Goal: Transaction & Acquisition: Purchase product/service

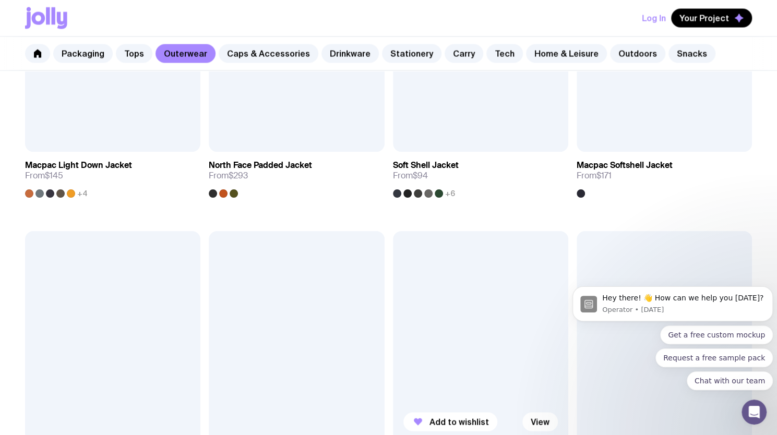
scroll to position [835, 0]
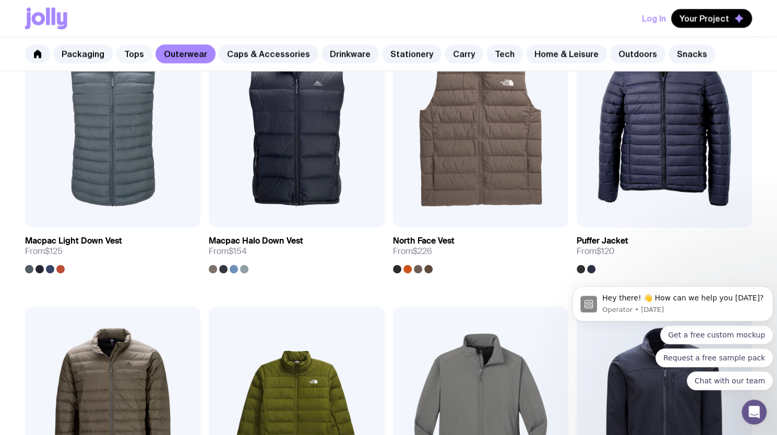
click at [127, 56] on link "Tops" at bounding box center [134, 53] width 37 height 19
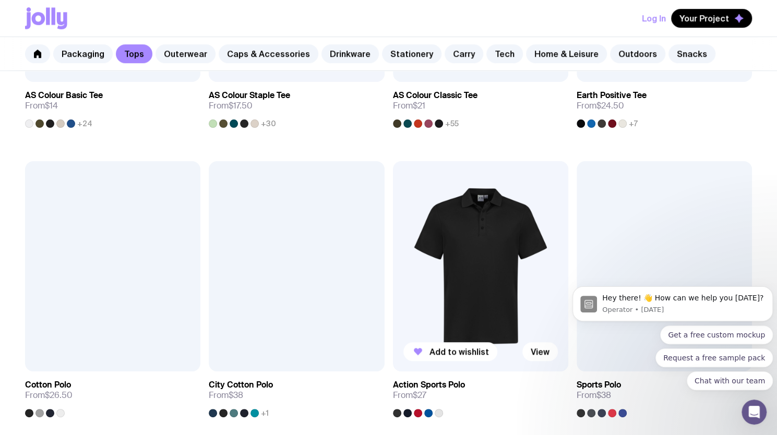
scroll to position [418, 0]
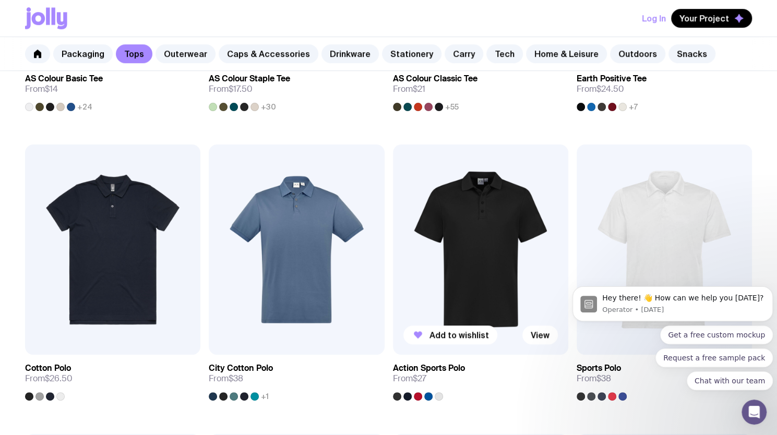
click at [517, 227] on img at bounding box center [480, 250] width 175 height 211
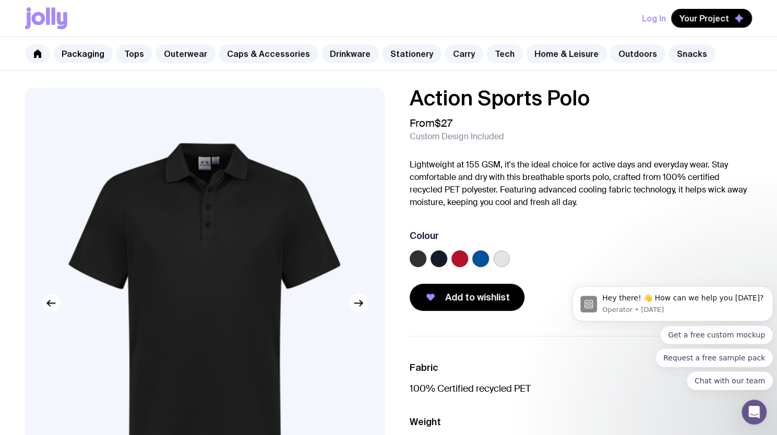
click at [205, 171] on img at bounding box center [204, 303] width 359 height 431
click at [217, 181] on img at bounding box center [204, 303] width 359 height 431
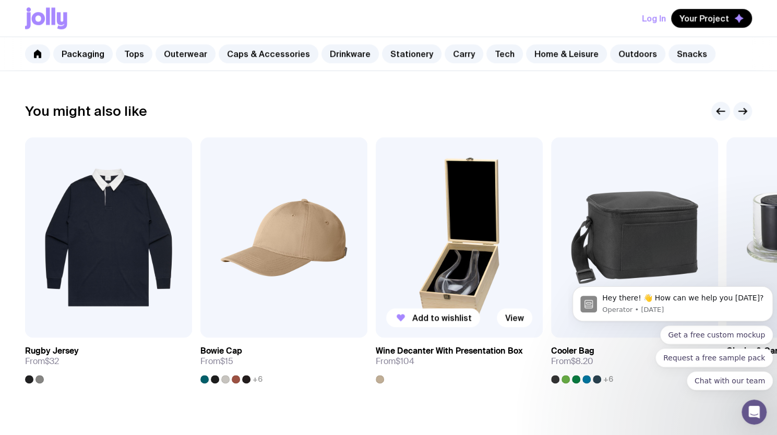
scroll to position [519, 0]
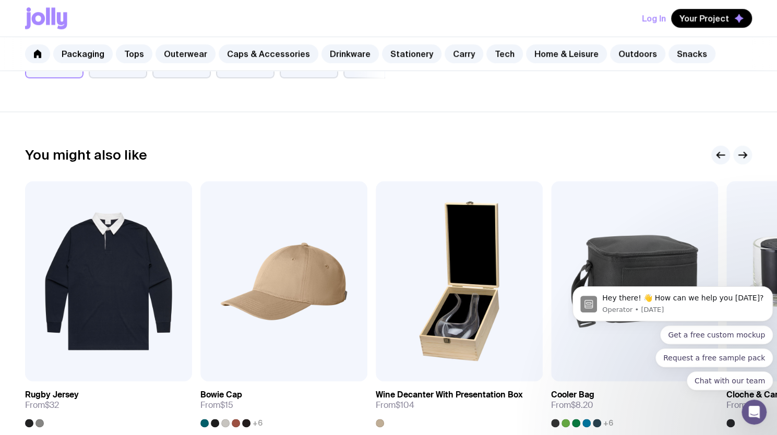
click at [744, 157] on icon "button" at bounding box center [745, 155] width 3 height 6
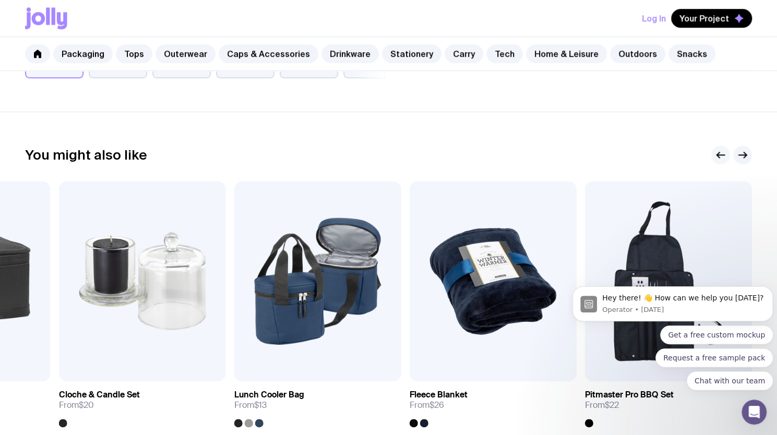
click at [714, 154] on button "button" at bounding box center [720, 155] width 19 height 19
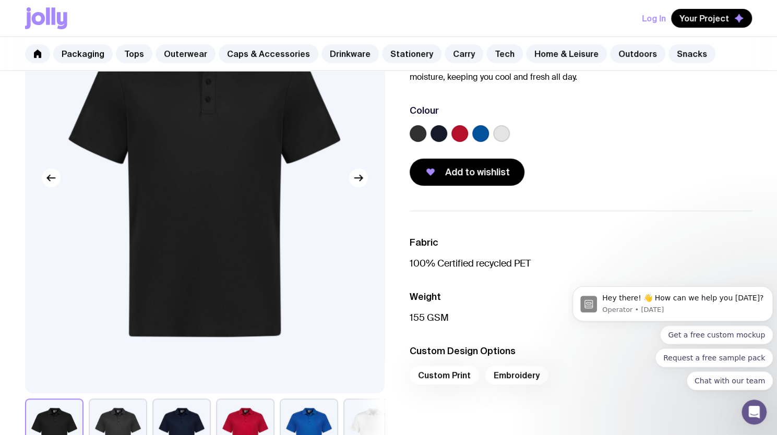
scroll to position [104, 0]
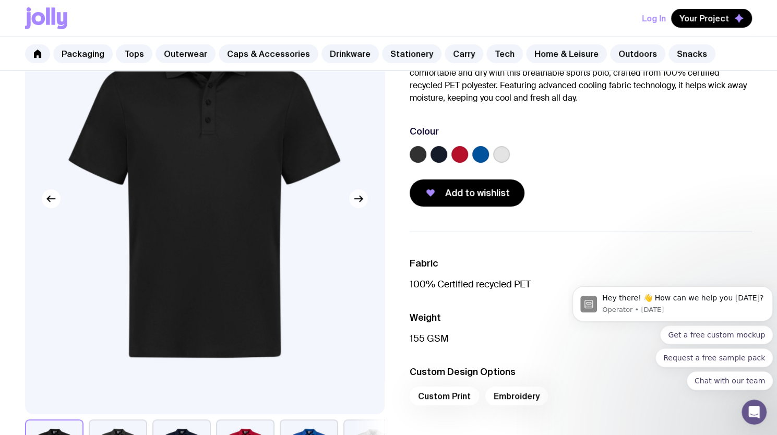
click at [355, 202] on icon "button" at bounding box center [358, 199] width 13 height 13
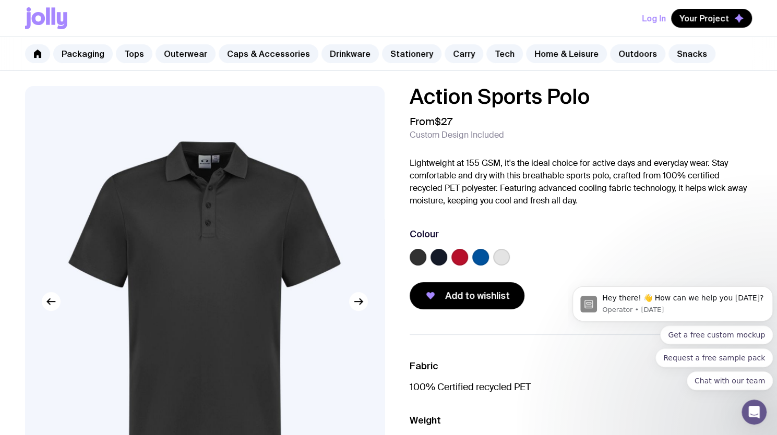
scroll to position [0, 0]
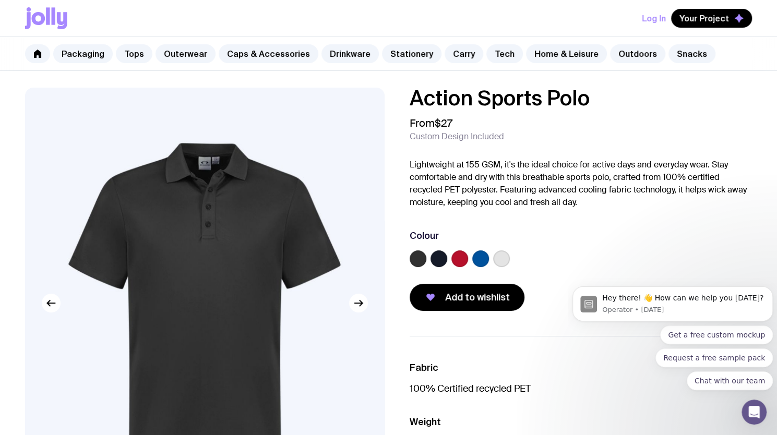
scroll to position [418, 0]
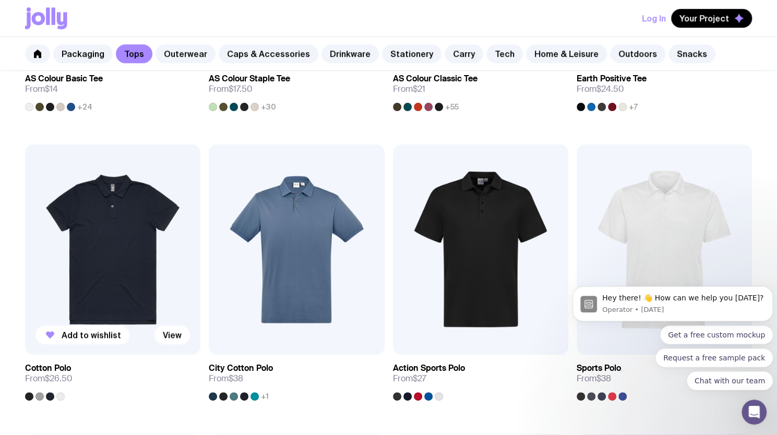
click at [130, 228] on img at bounding box center [112, 250] width 175 height 211
click at [130, 228] on section "Browse Tops Add to wishlist View AS Colour Basic Tee From $14 +24 Add to wishli…" at bounding box center [388, 415] width 777 height 1256
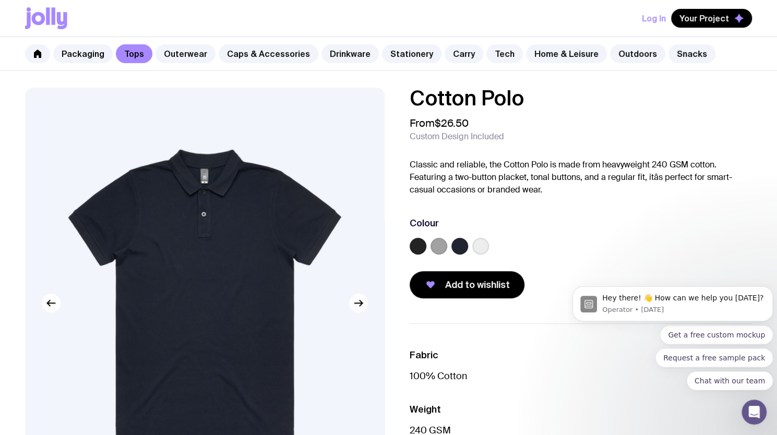
scroll to position [418, 0]
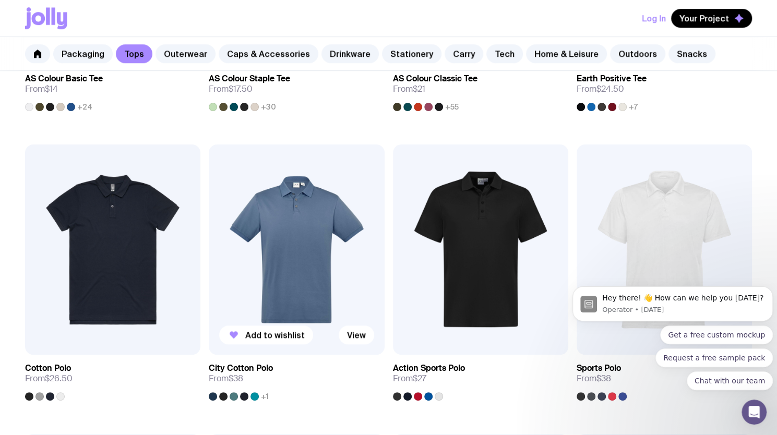
click at [291, 263] on img at bounding box center [296, 250] width 175 height 211
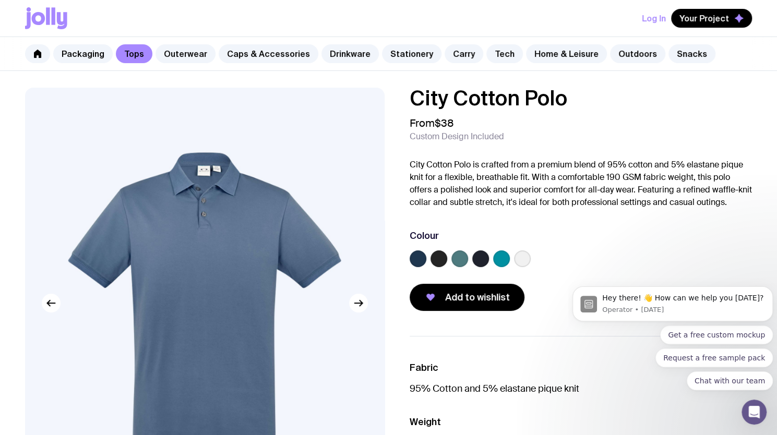
scroll to position [418, 0]
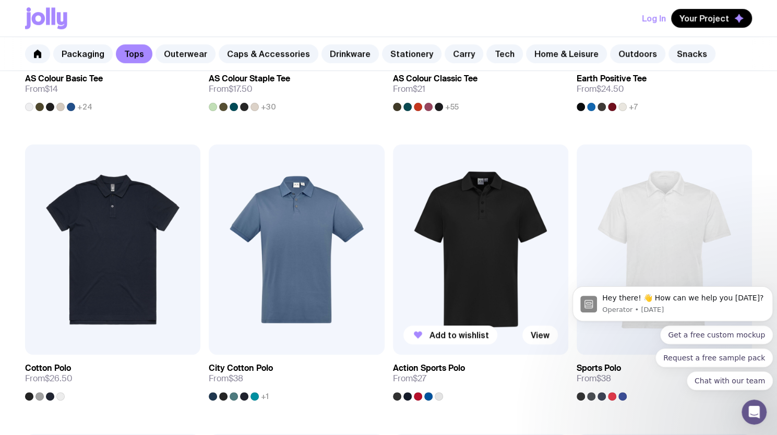
click at [478, 236] on img at bounding box center [480, 250] width 175 height 211
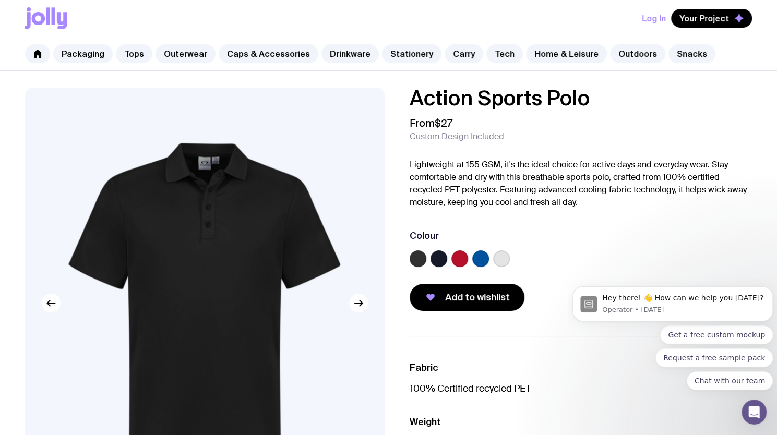
click at [494, 268] on div at bounding box center [581, 261] width 343 height 21
click at [500, 260] on label at bounding box center [501, 259] width 17 height 17
click at [0, 0] on input "radio" at bounding box center [0, 0] width 0 height 0
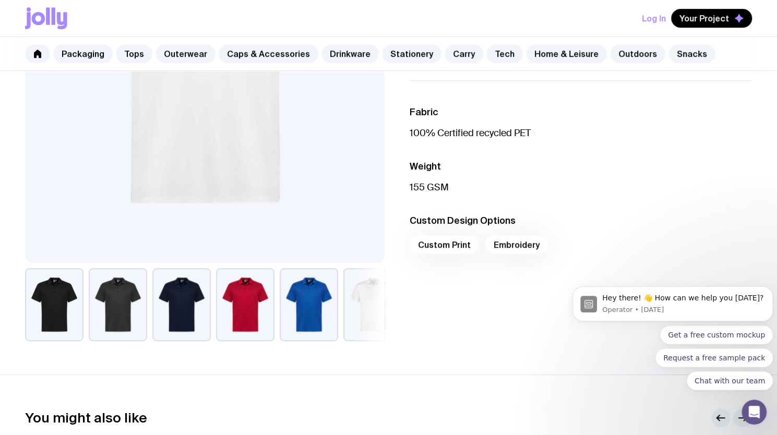
scroll to position [261, 0]
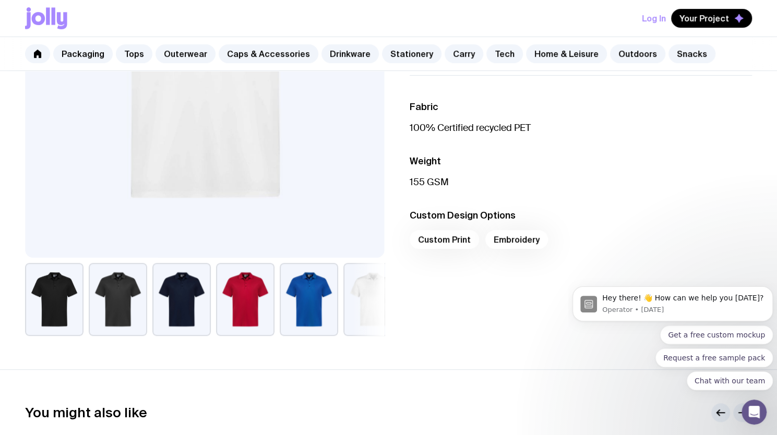
click at [60, 289] on button "button" at bounding box center [54, 299] width 58 height 73
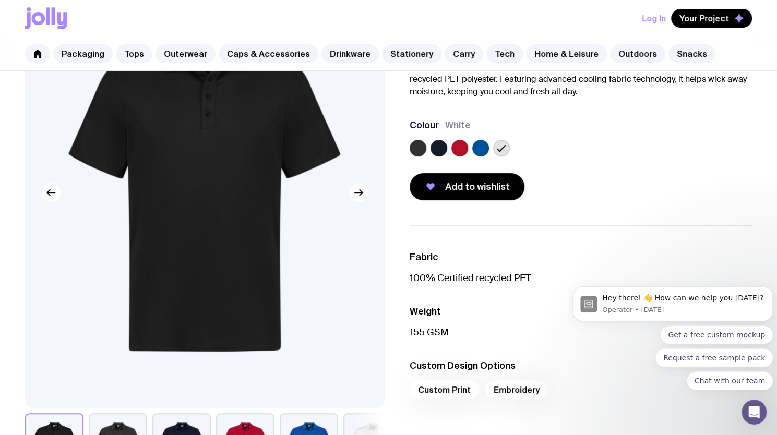
scroll to position [157, 0]
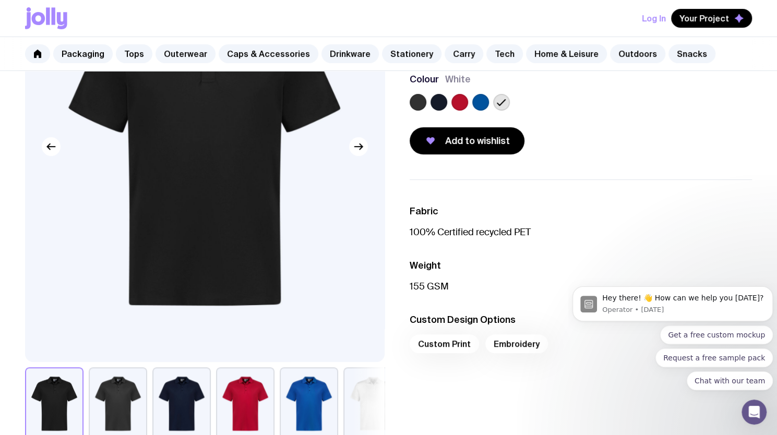
scroll to position [418, 0]
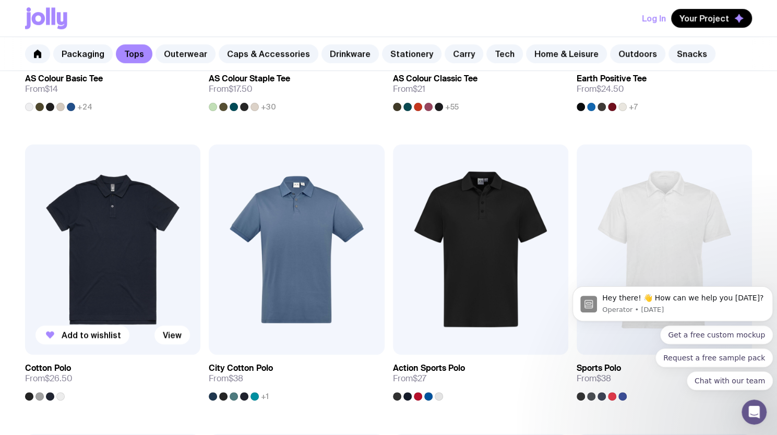
click at [125, 261] on img at bounding box center [112, 250] width 175 height 211
